Goal: Find specific page/section: Find specific page/section

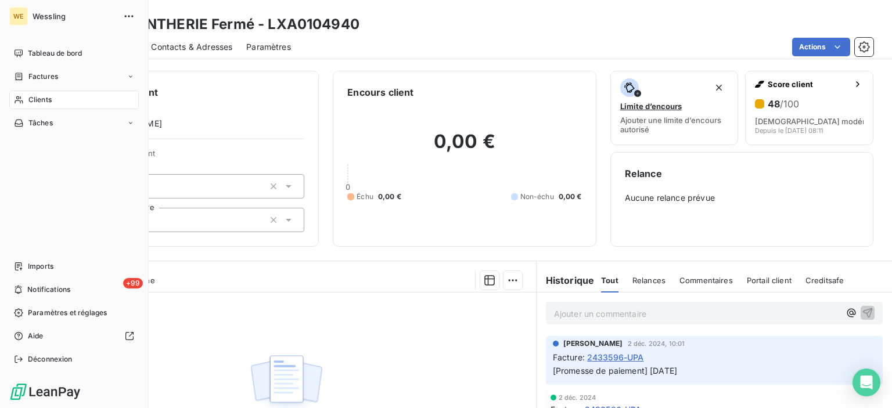
click at [65, 95] on div "Clients" at bounding box center [73, 100] width 129 height 19
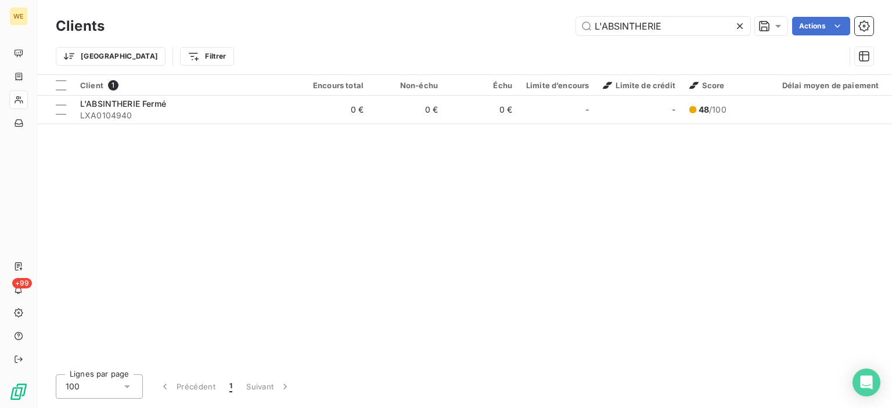
click at [737, 23] on icon at bounding box center [740, 26] width 12 height 12
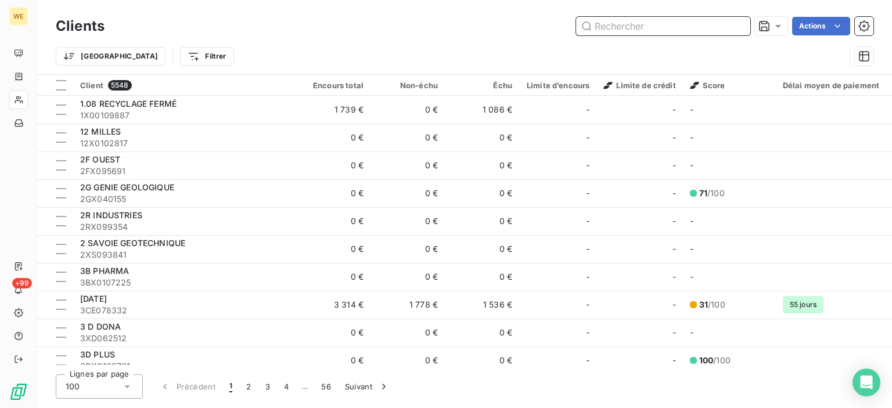
click at [667, 27] on input "text" at bounding box center [663, 26] width 174 height 19
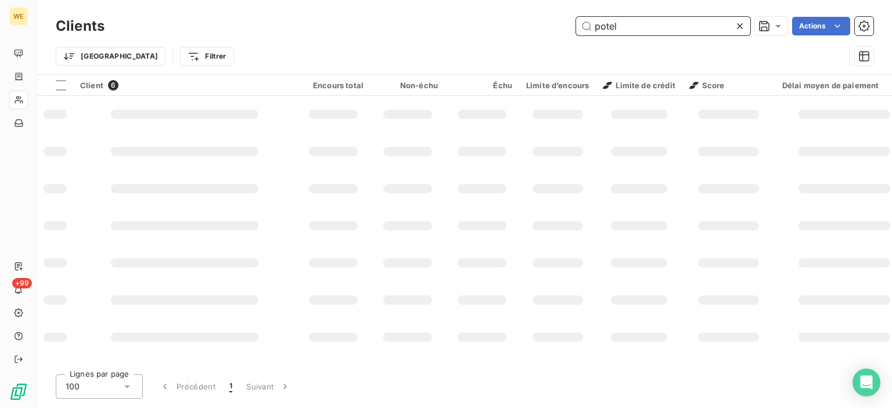
type input "potel"
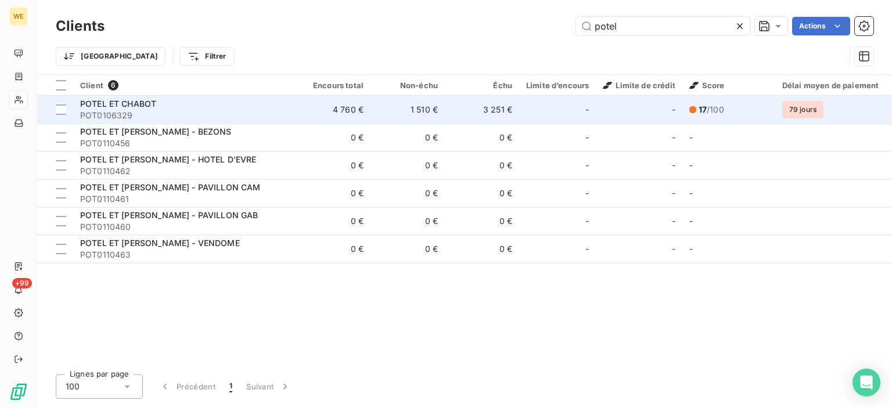
click at [341, 106] on td "4 760 €" at bounding box center [333, 110] width 74 height 28
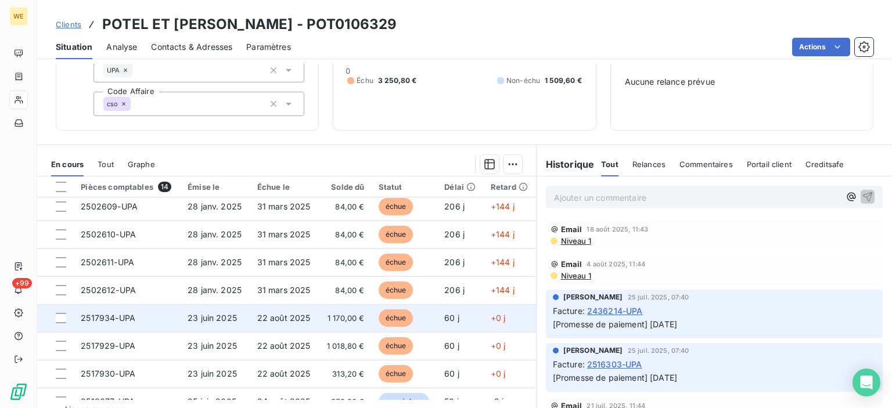
scroll to position [174, 0]
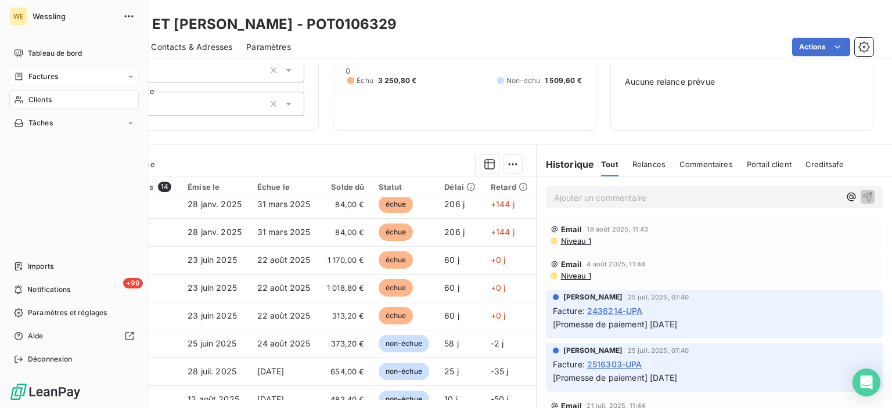
click at [67, 81] on div "Factures" at bounding box center [73, 76] width 129 height 19
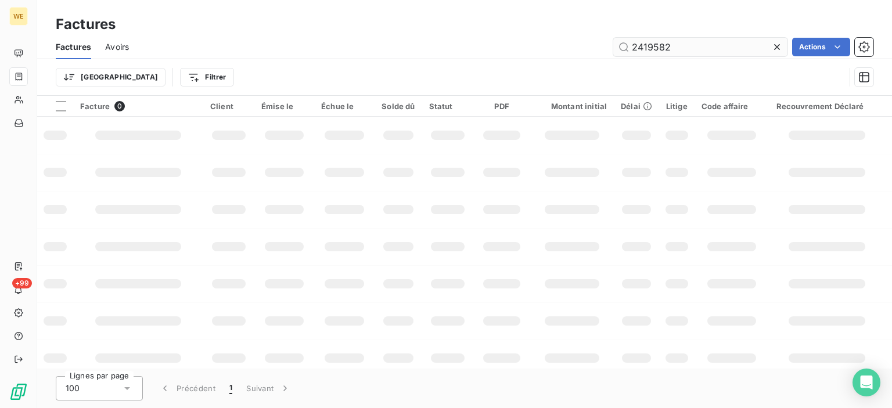
click at [696, 47] on input "2419582" at bounding box center [700, 47] width 174 height 19
drag, startPoint x: 723, startPoint y: 47, endPoint x: 569, endPoint y: 38, distance: 154.7
click at [569, 38] on div "2419582 Actions" at bounding box center [508, 47] width 730 height 19
drag, startPoint x: 679, startPoint y: 44, endPoint x: 613, endPoint y: 49, distance: 65.8
click at [618, 48] on input "2517852" at bounding box center [700, 47] width 174 height 19
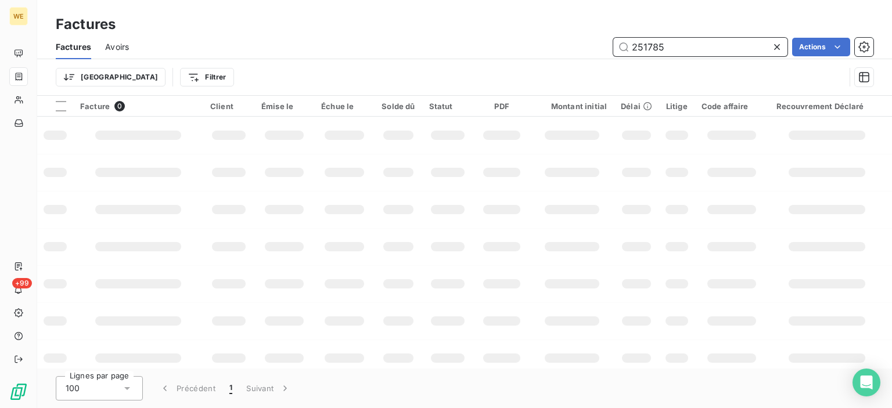
type input "2517852"
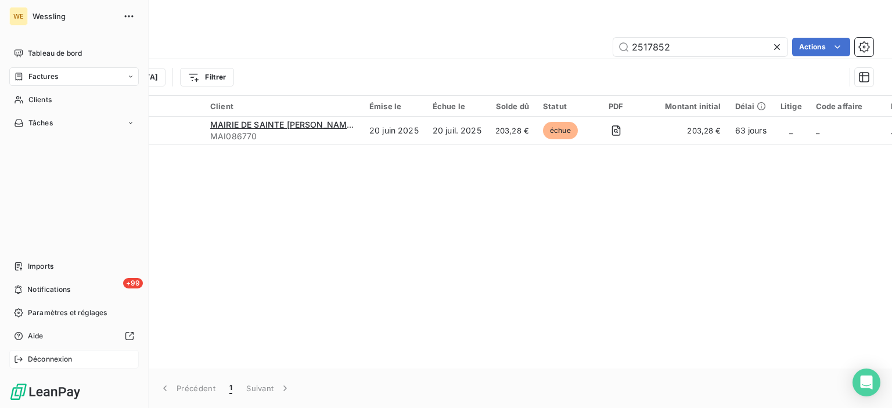
click at [41, 357] on span "Déconnexion" at bounding box center [50, 359] width 45 height 10
